Goal: Transaction & Acquisition: Obtain resource

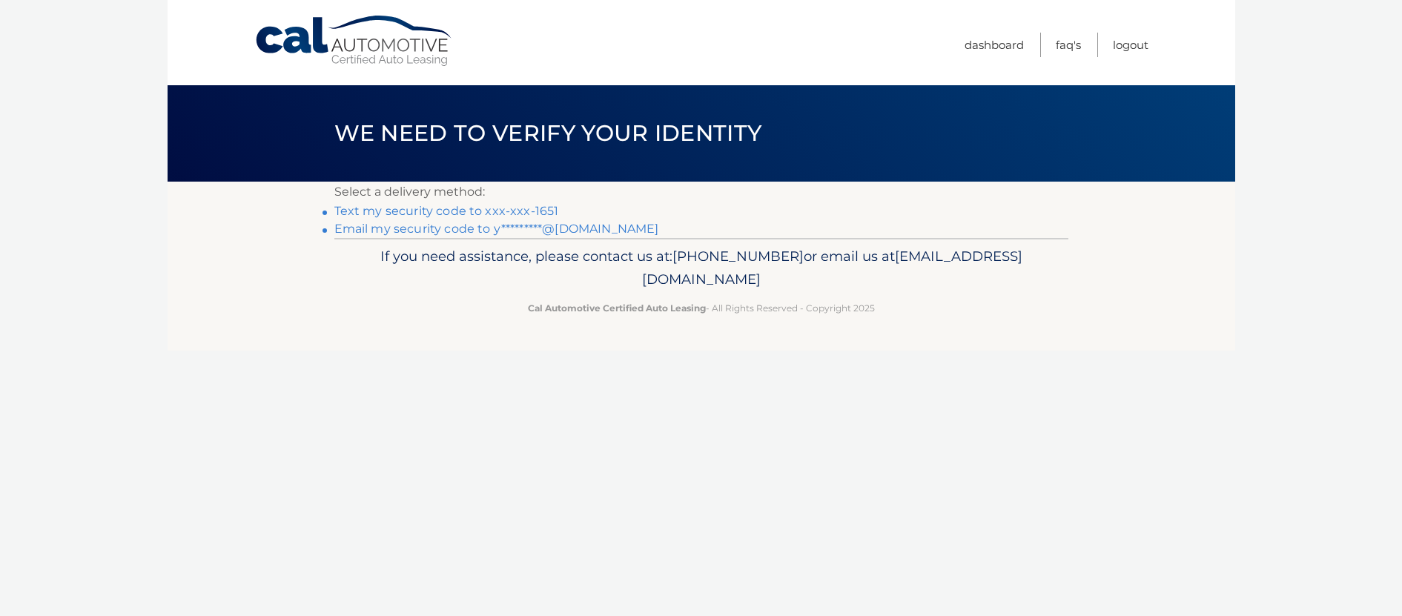
click at [516, 209] on link "Text my security code to xxx-xxx-1651" at bounding box center [446, 211] width 225 height 14
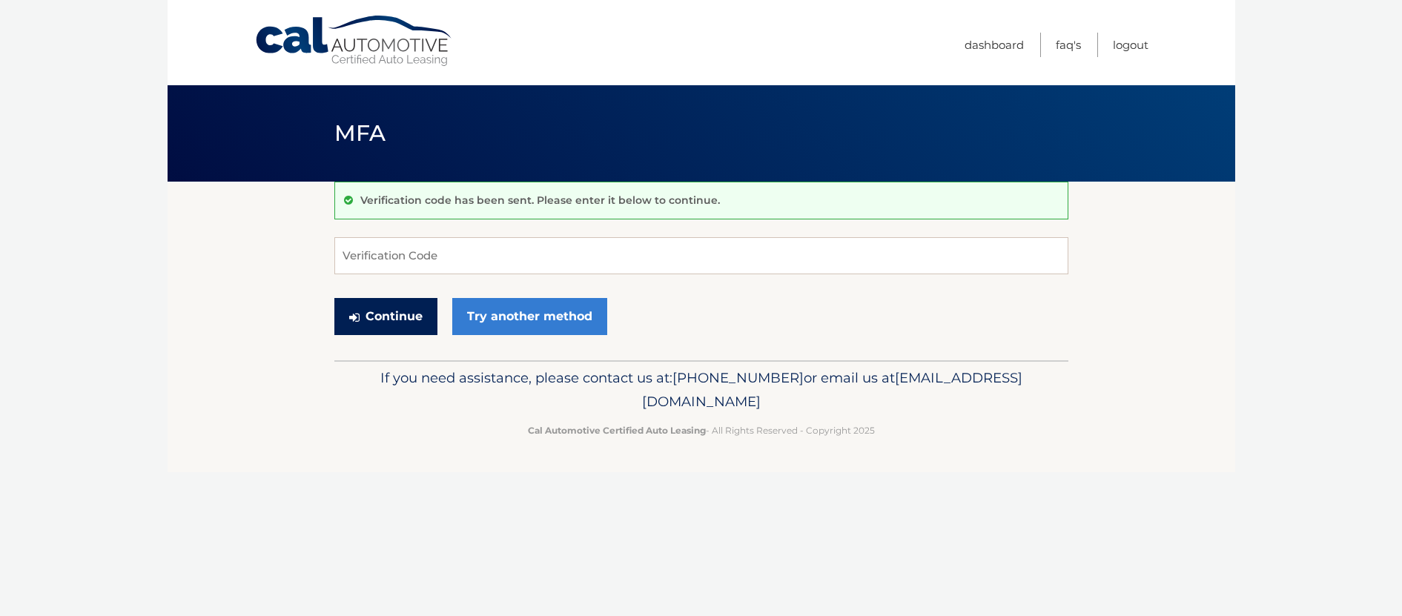
click at [381, 324] on button "Continue" at bounding box center [385, 316] width 103 height 37
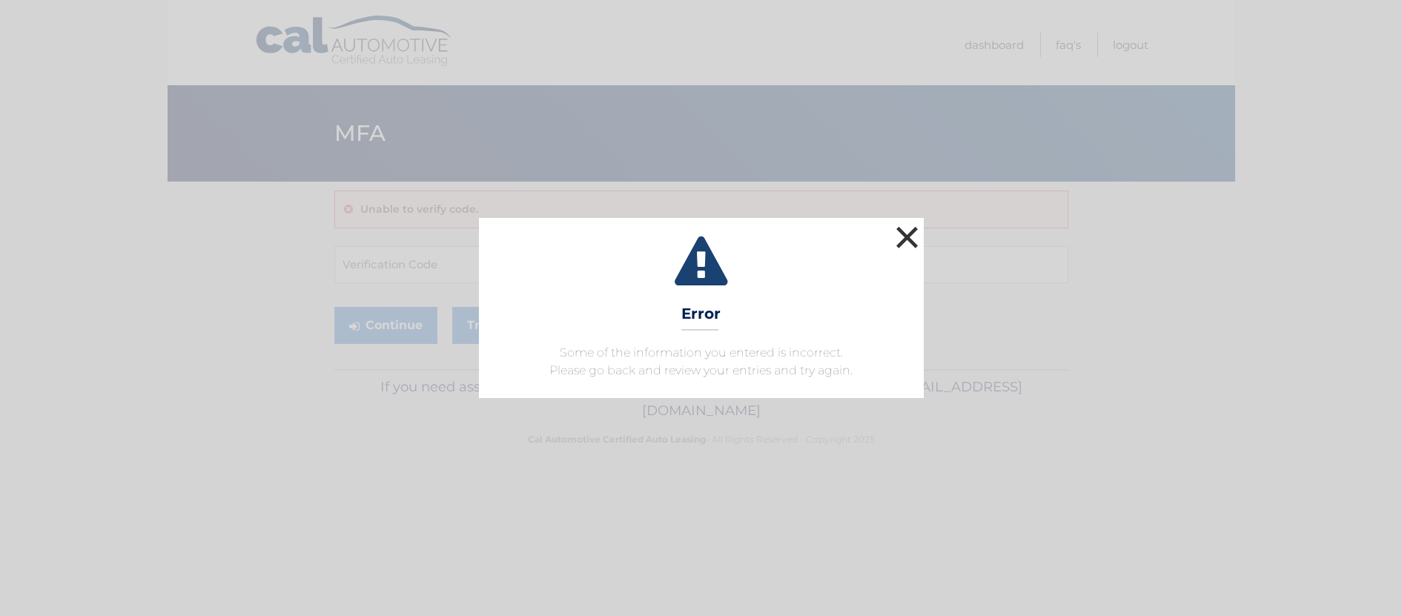
click at [905, 235] on button "×" at bounding box center [908, 237] width 30 height 30
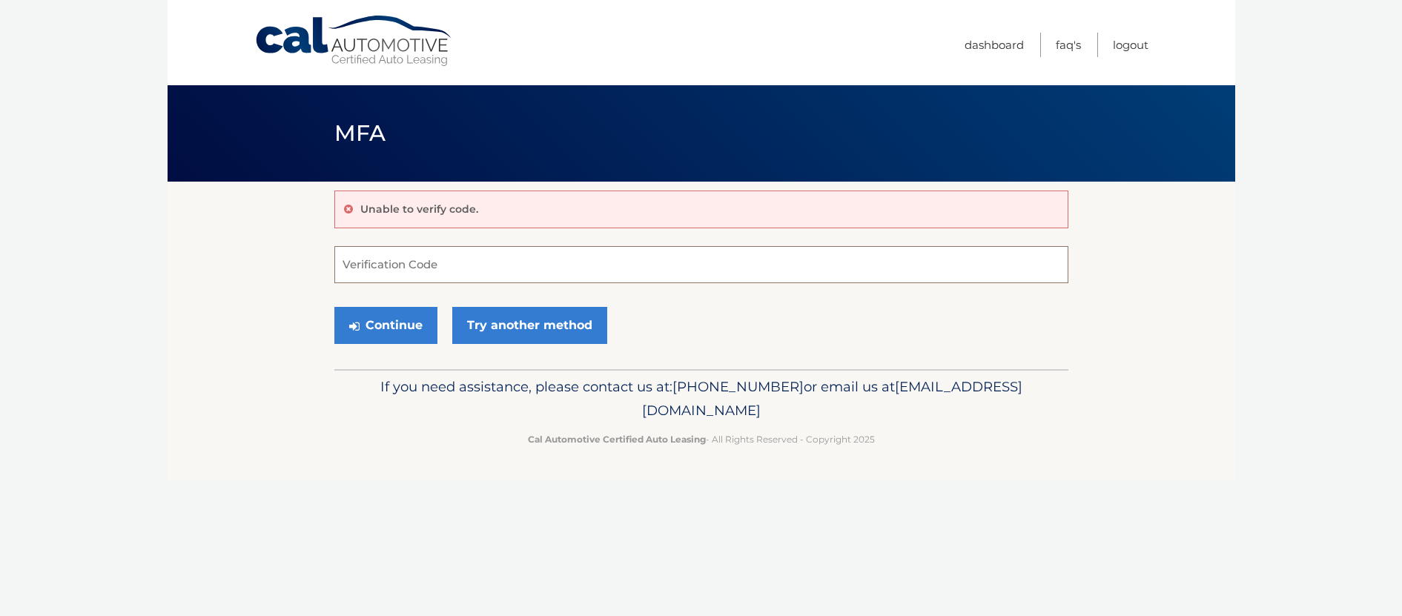
drag, startPoint x: 831, startPoint y: 260, endPoint x: 822, endPoint y: 265, distance: 10.3
click at [830, 260] on input "Verification Code" at bounding box center [701, 264] width 734 height 37
click at [421, 252] on input "Verification Code" at bounding box center [701, 264] width 734 height 37
type input "159902"
click at [365, 303] on div "Continue Try another method" at bounding box center [701, 326] width 734 height 50
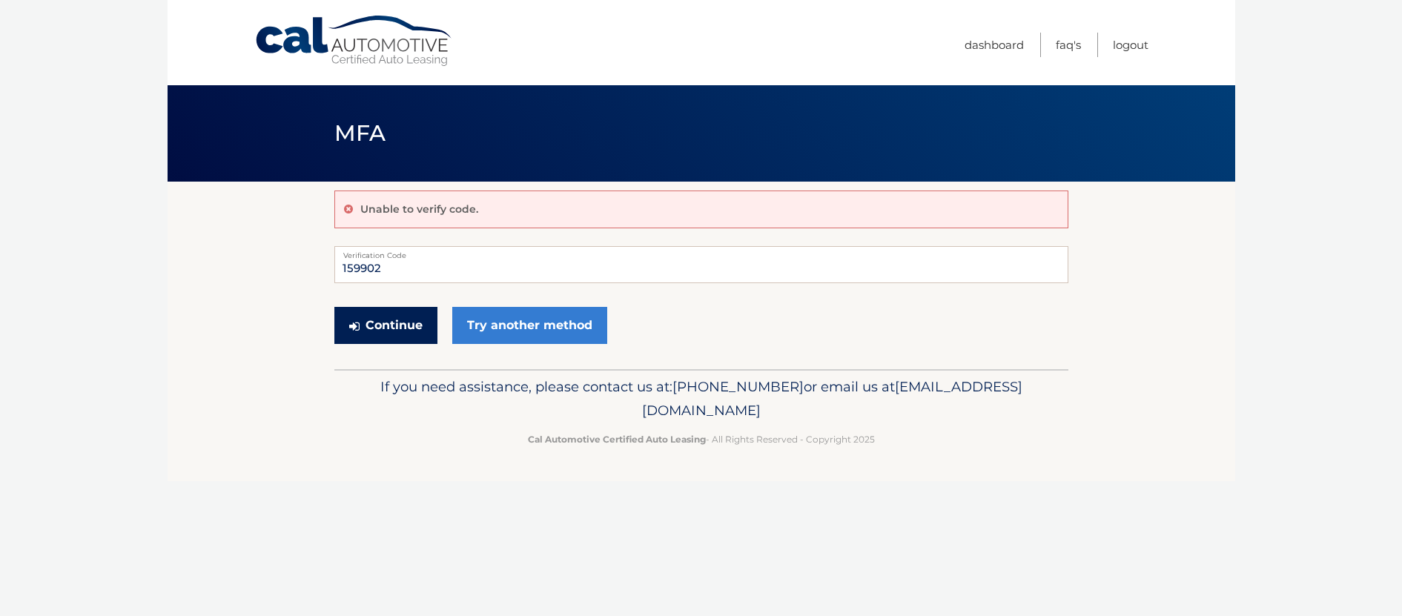
click at [373, 328] on button "Continue" at bounding box center [385, 325] width 103 height 37
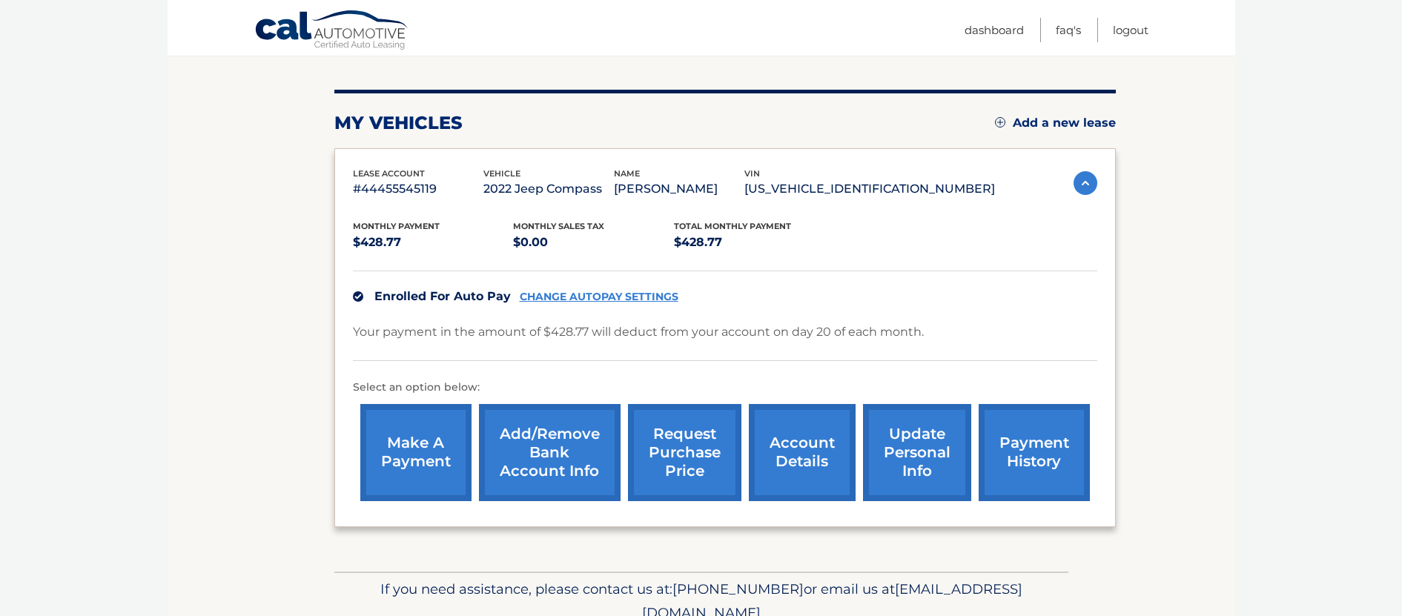
scroll to position [156, 0]
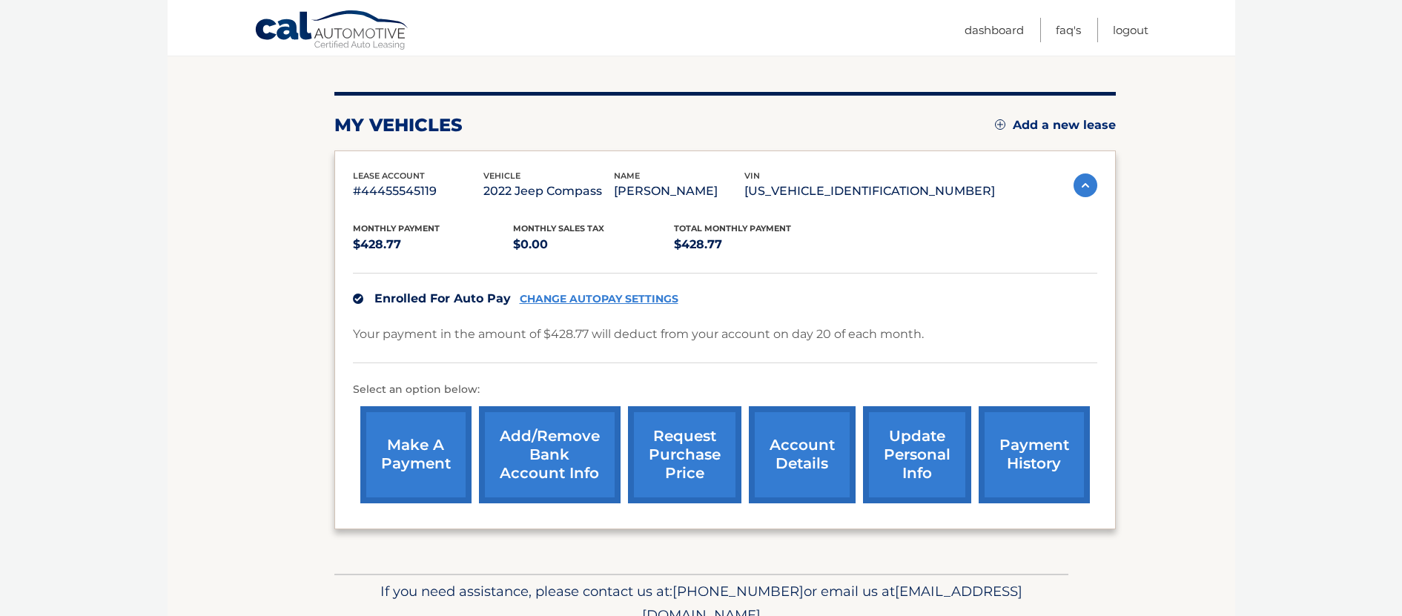
drag, startPoint x: 978, startPoint y: 188, endPoint x: 833, endPoint y: 200, distance: 145.8
click at [833, 200] on p "3C4NJDFB4NT223347" at bounding box center [869, 191] width 251 height 21
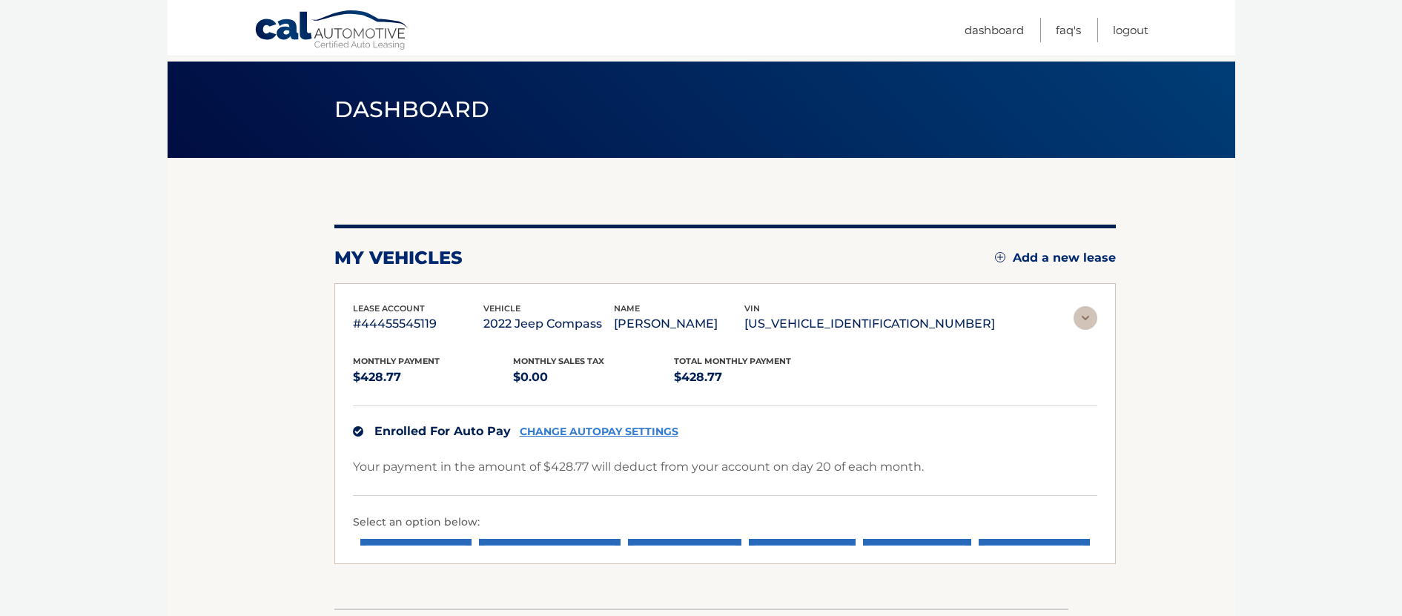
scroll to position [0, 0]
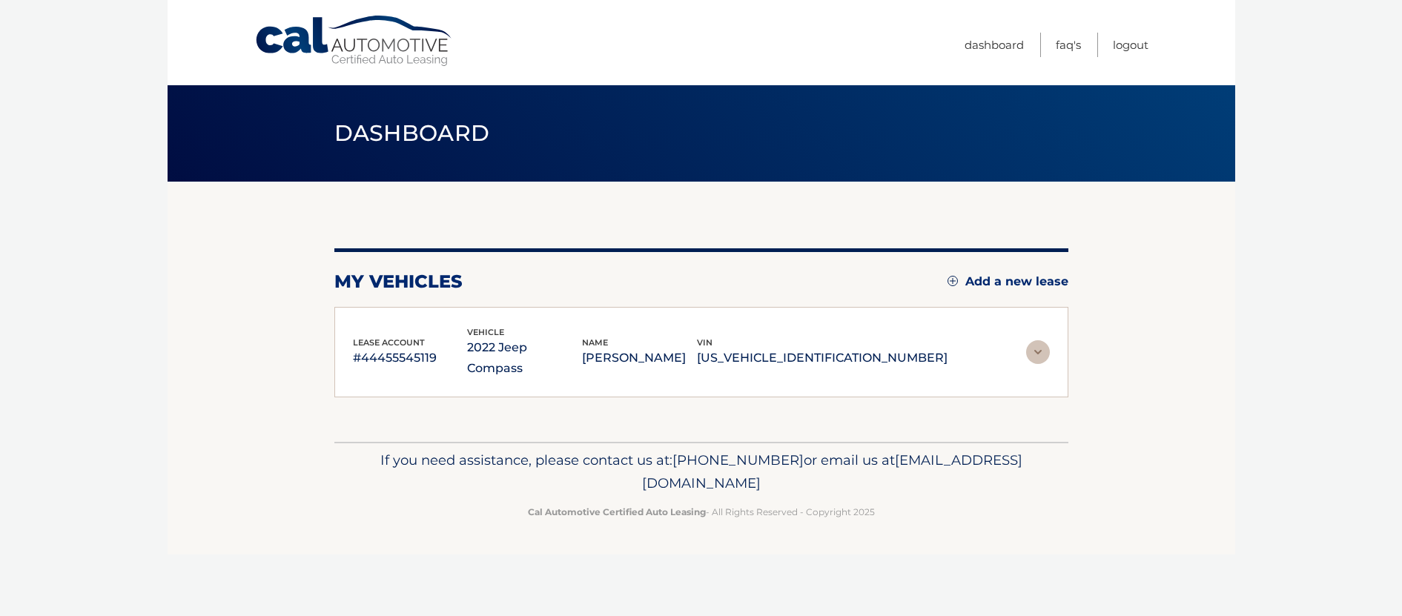
copy p "3C4NJDFB4NT223347"
click at [1035, 340] on img at bounding box center [1038, 352] width 24 height 24
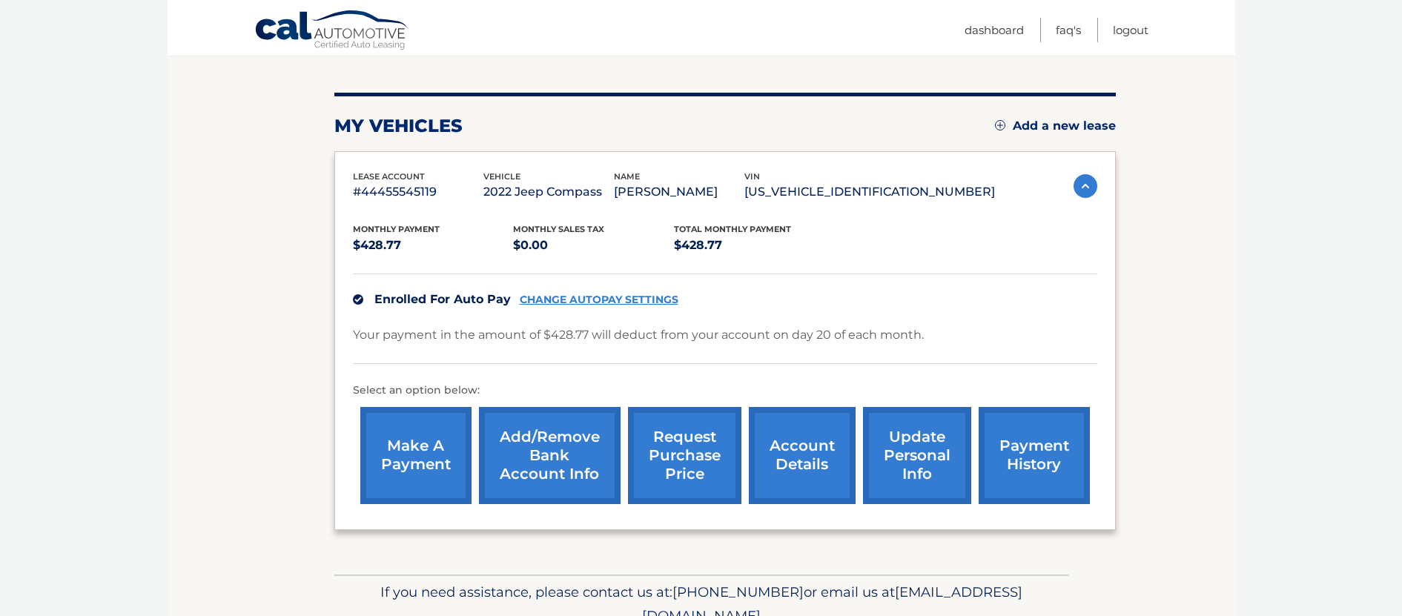
scroll to position [160, 0]
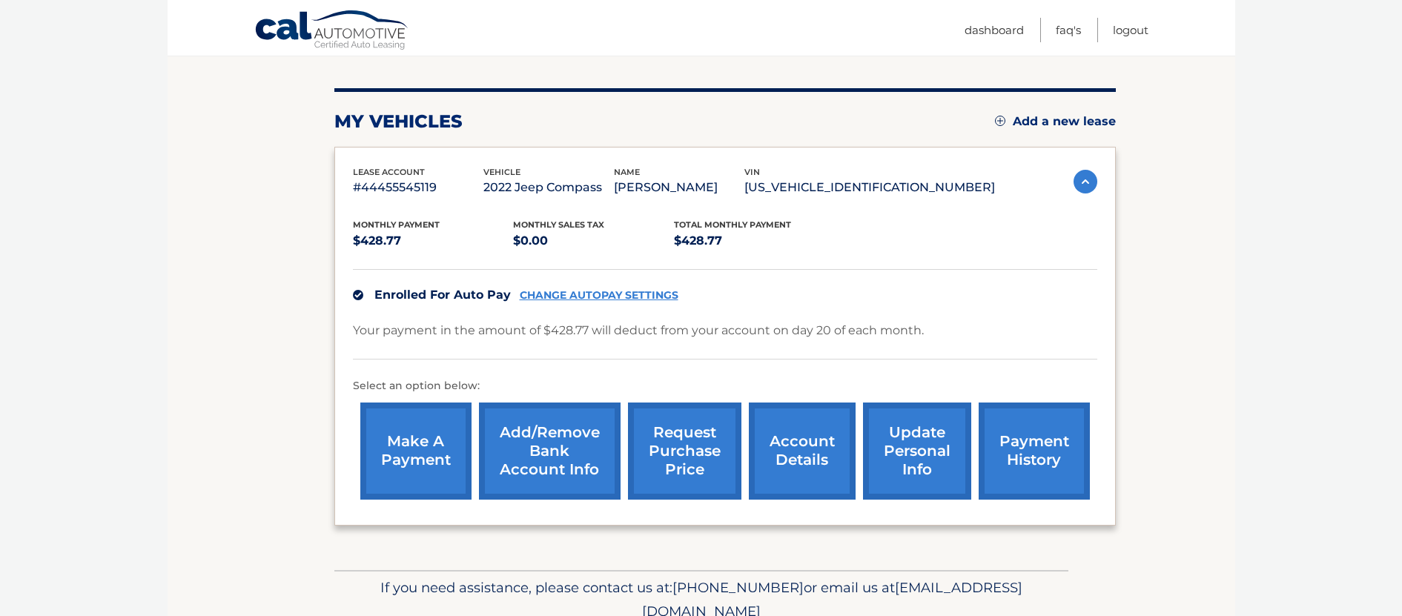
click at [714, 447] on link "request purchase price" at bounding box center [684, 451] width 113 height 97
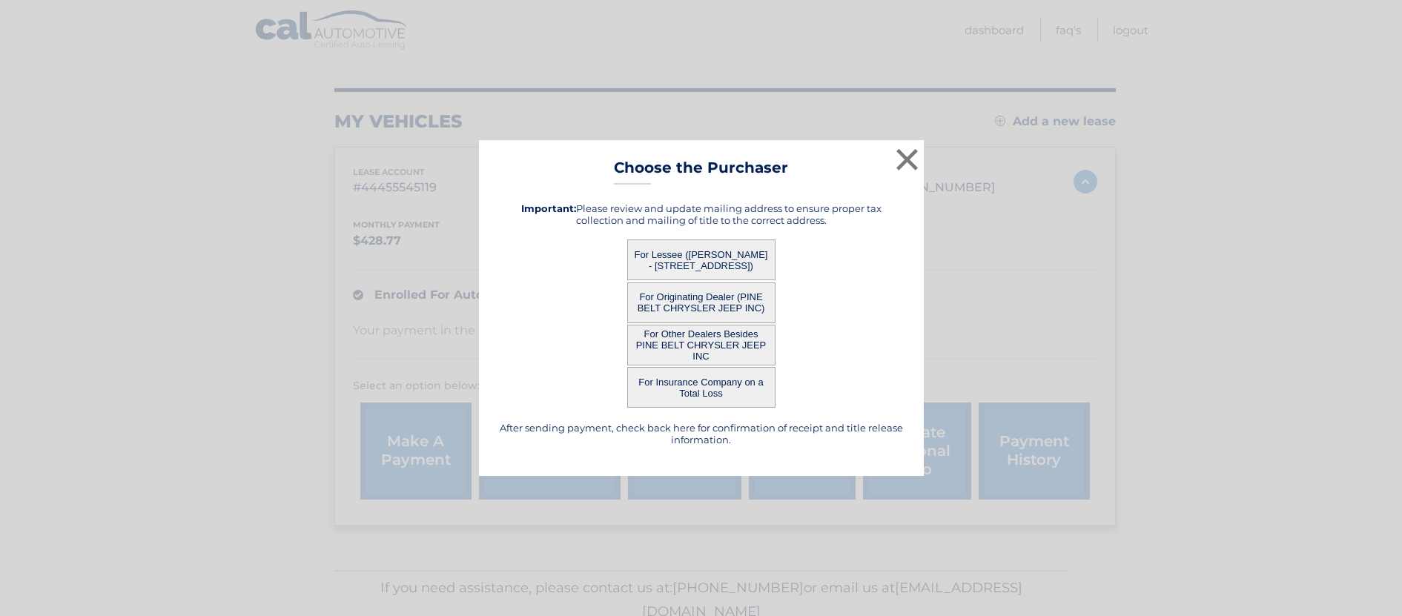
click at [721, 255] on button "For Lessee (YAEL KLEIN - 405 CARRIAGE LN, , WYCKOFF, nj 07481)" at bounding box center [701, 259] width 148 height 41
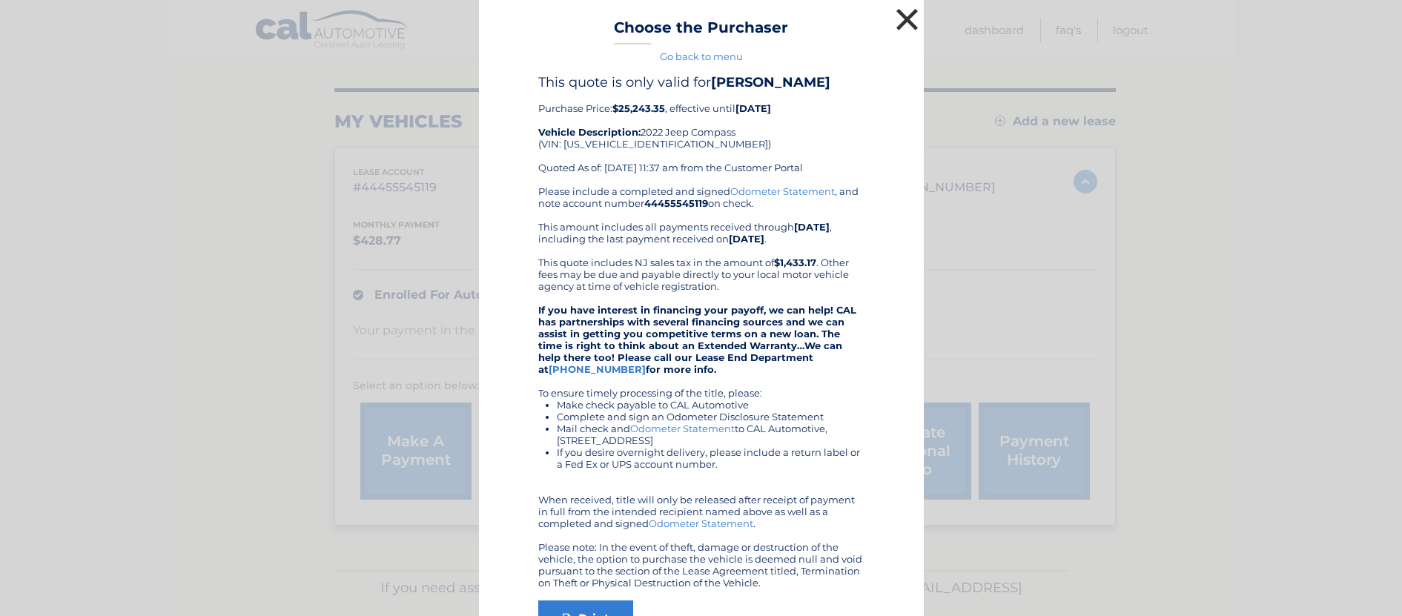
drag, startPoint x: 906, startPoint y: 16, endPoint x: 911, endPoint y: 56, distance: 39.6
click at [905, 19] on button "×" at bounding box center [908, 19] width 30 height 30
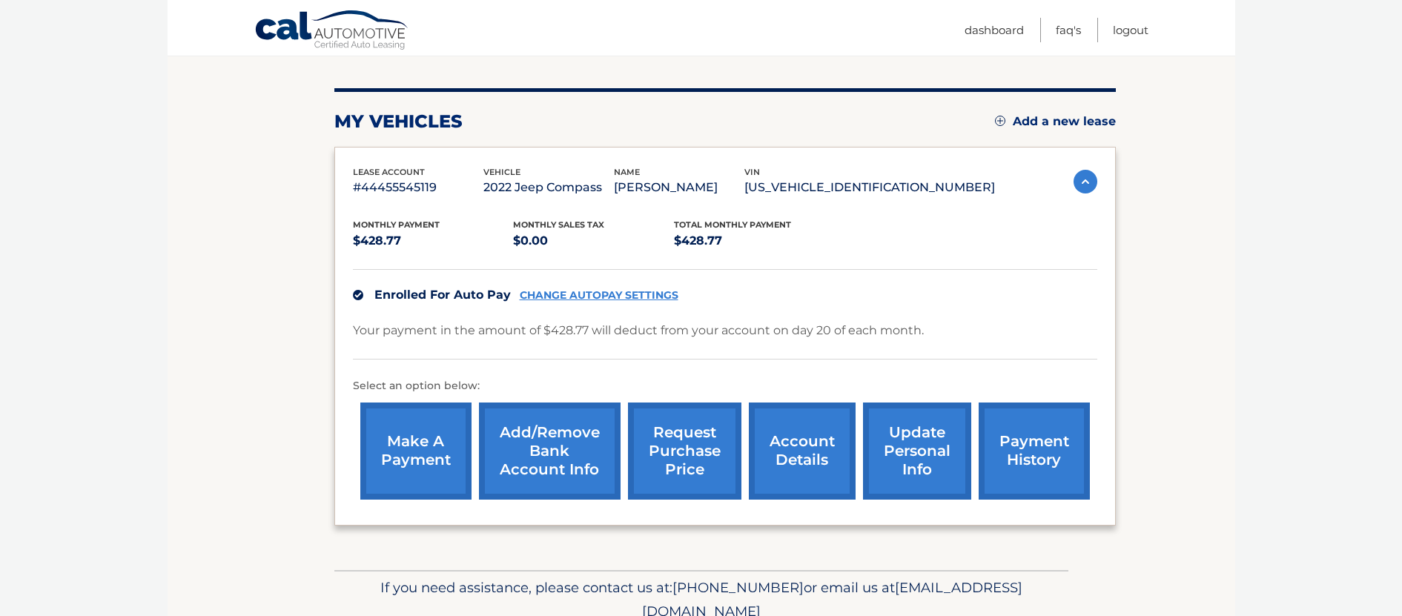
click at [683, 468] on link "request purchase price" at bounding box center [684, 451] width 113 height 97
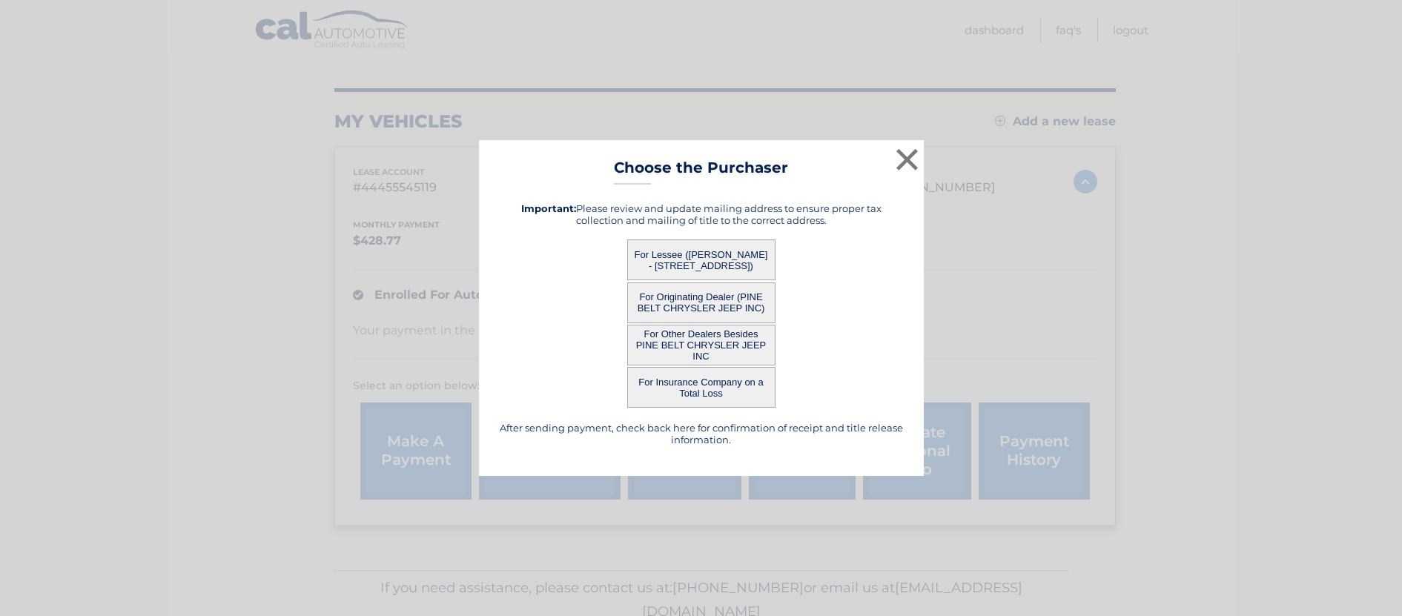
drag, startPoint x: 679, startPoint y: 347, endPoint x: 643, endPoint y: 360, distance: 38.7
click at [679, 347] on button "For Other Dealers Besides PINE BELT CHRYSLER JEEP INC" at bounding box center [701, 345] width 148 height 41
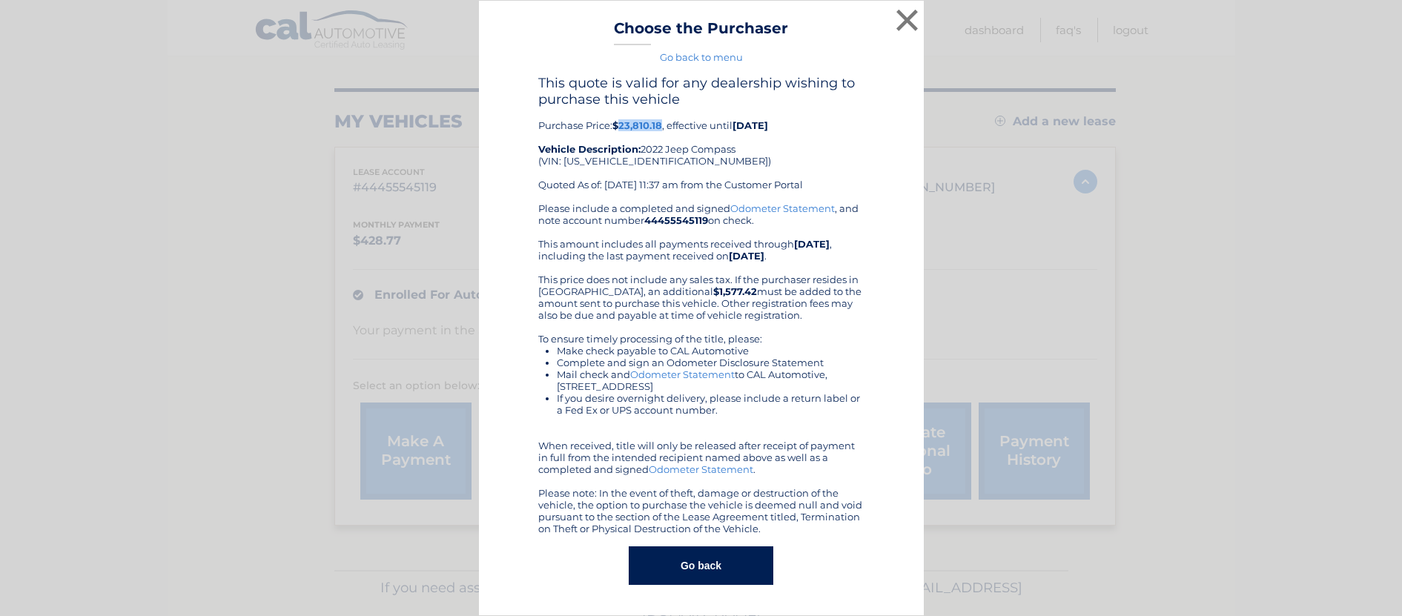
drag, startPoint x: 662, startPoint y: 127, endPoint x: 626, endPoint y: 131, distance: 36.5
click at [622, 129] on div "This quote is valid for any dealership wishing to purchase this vehicle Purchas…" at bounding box center [701, 139] width 326 height 128
copy b "23,810.18"
